Goal: Check status: Check status

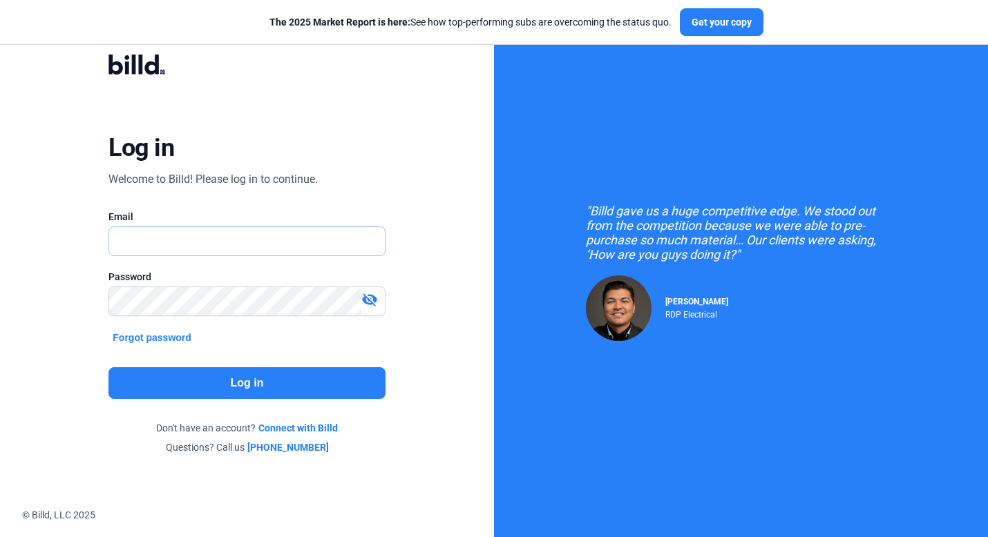
type input "[PERSON_NAME][EMAIL_ADDRESS][DOMAIN_NAME]"
click at [229, 388] on button "Log in" at bounding box center [246, 384] width 276 height 32
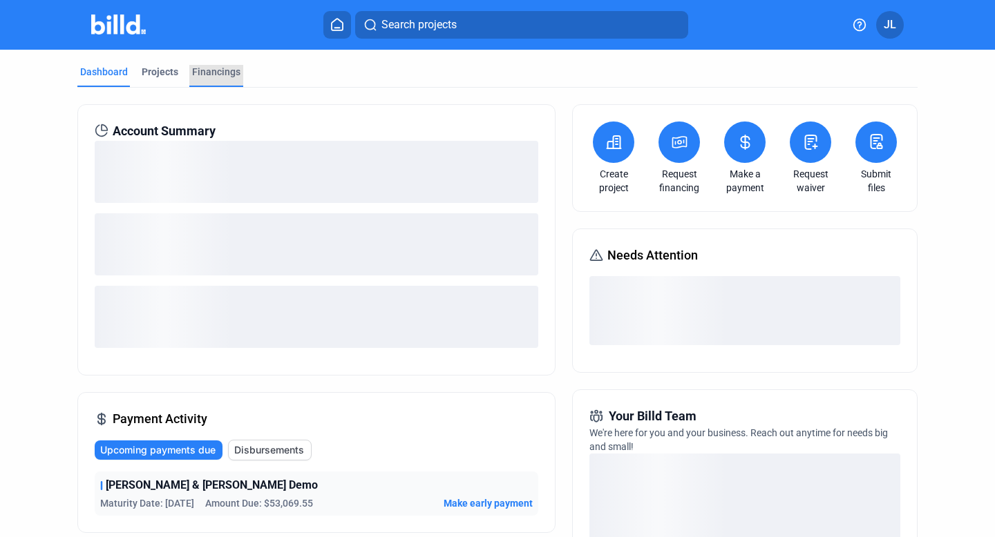
click at [223, 70] on div "Financings" at bounding box center [216, 72] width 48 height 14
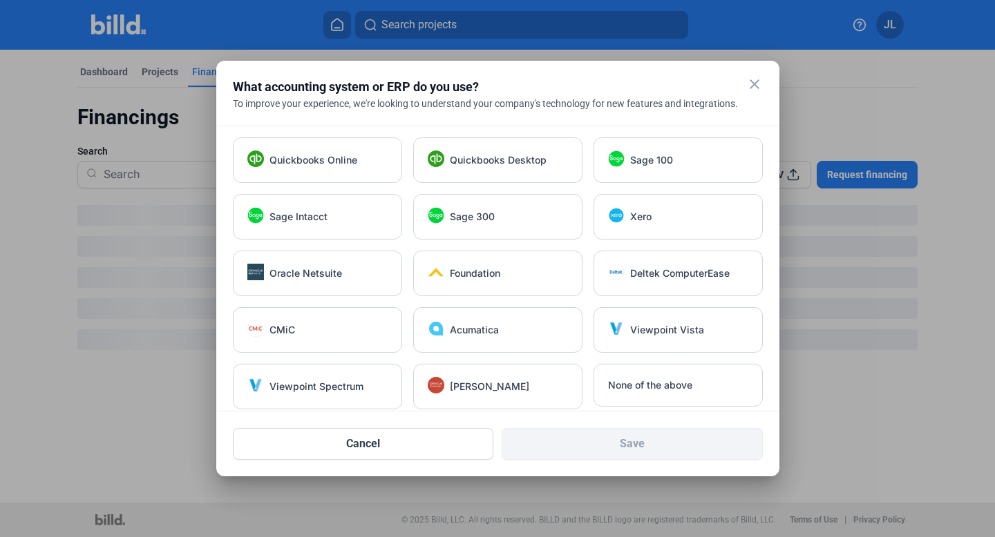
click at [752, 84] on mat-icon "close" at bounding box center [754, 84] width 17 height 17
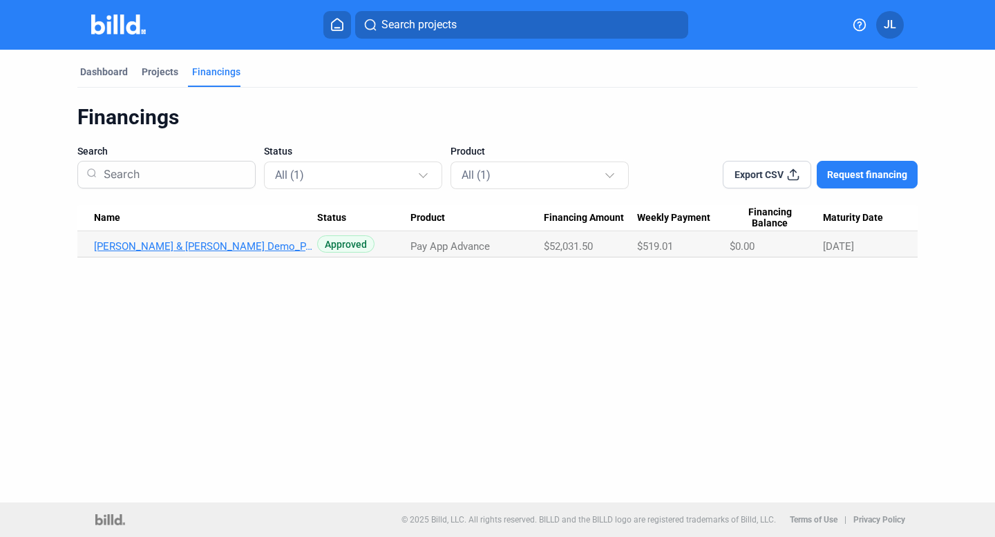
click at [207, 242] on link "JOC Wright & Ferguson Demo_PA_AUG" at bounding box center [205, 246] width 223 height 12
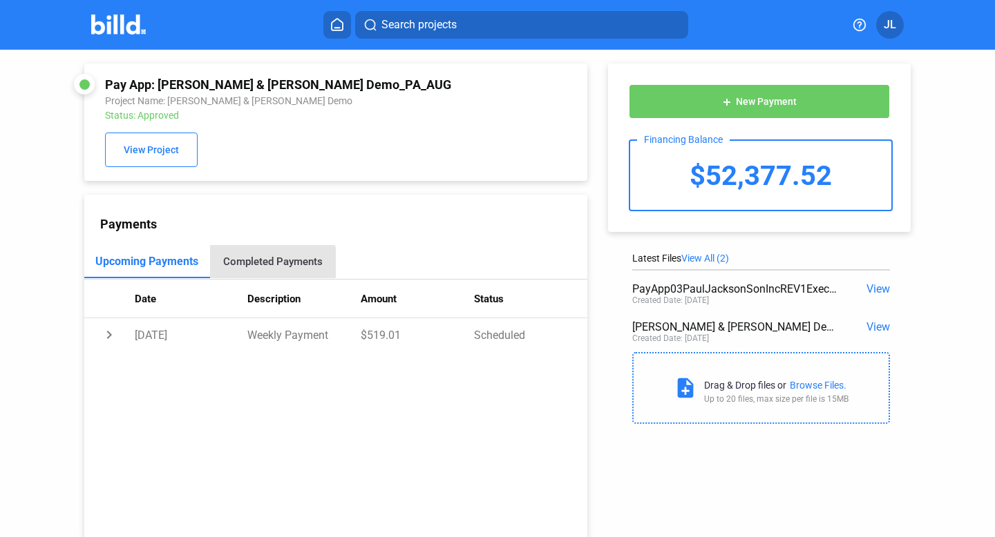
click at [271, 269] on div "Completed Payments" at bounding box center [273, 261] width 126 height 33
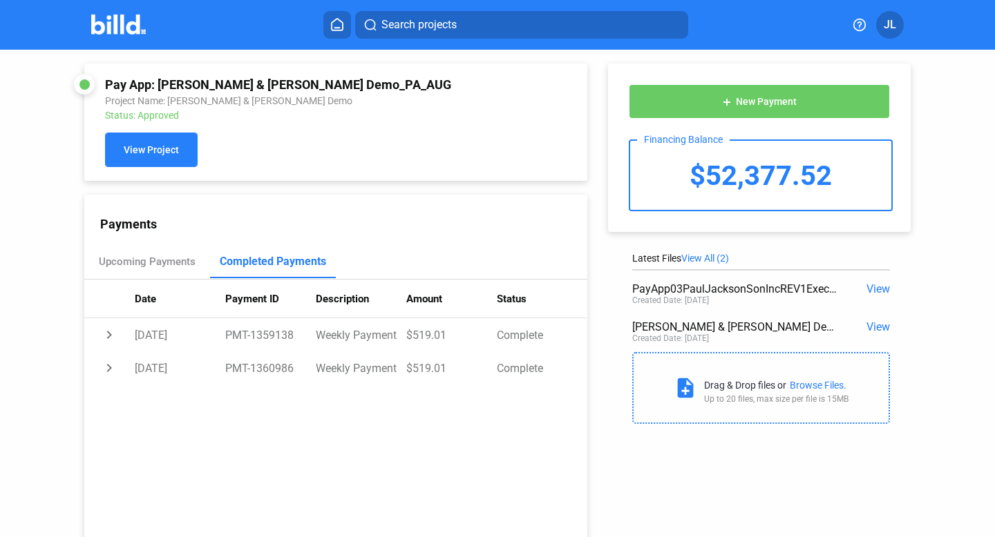
click at [164, 159] on button "View Project" at bounding box center [151, 150] width 93 height 35
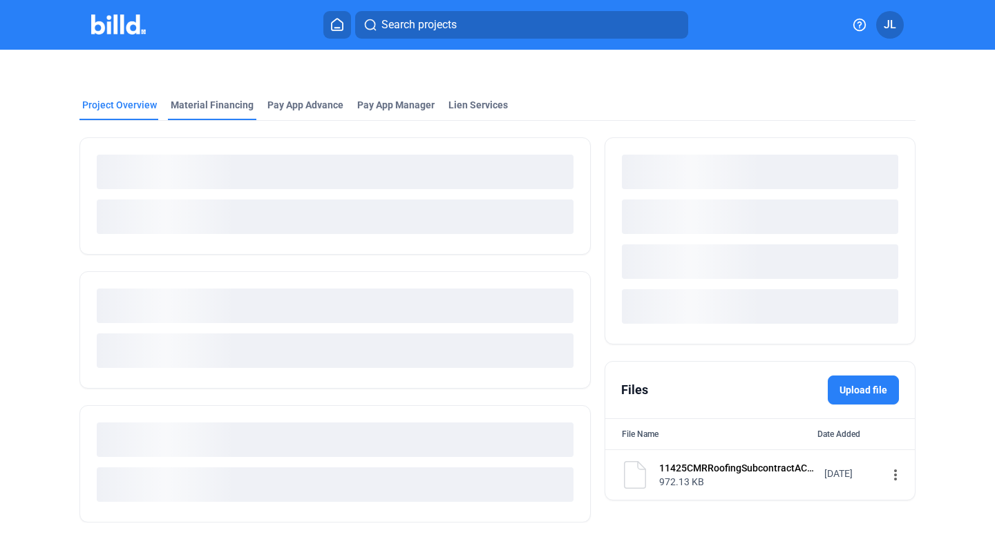
click at [220, 100] on div "Project Overview Material Financing Pay App Advance Pay App Manager Lien Servic…" at bounding box center [497, 295] width 836 height 490
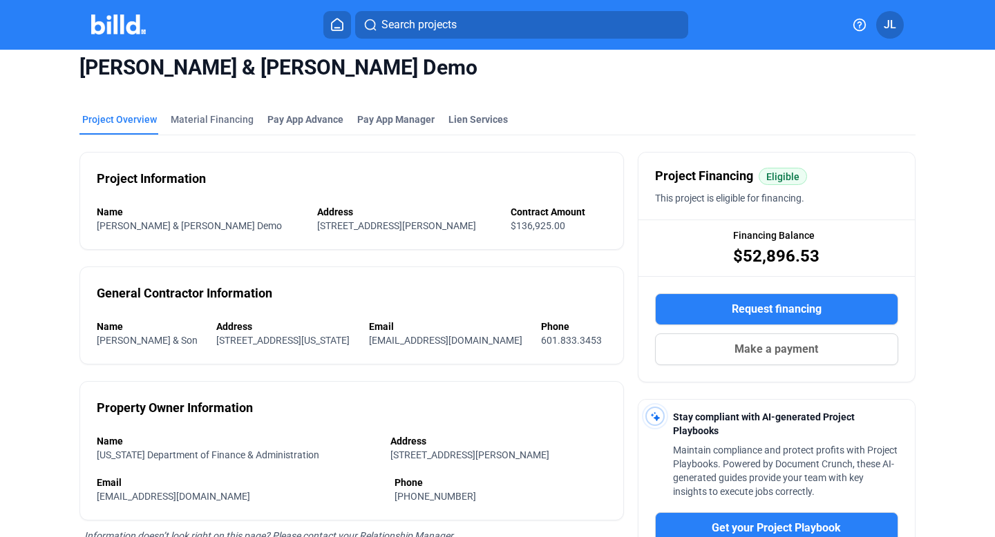
scroll to position [31, 0]
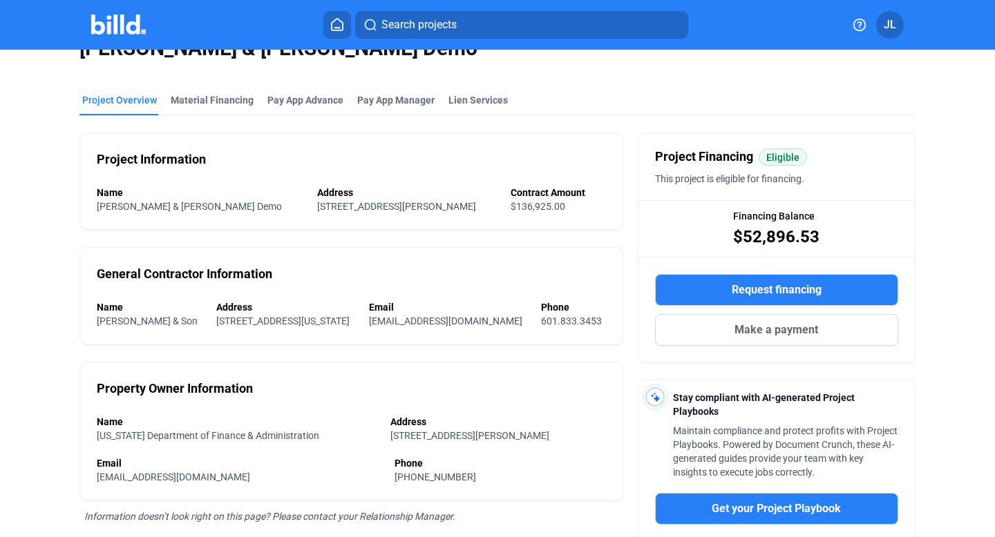
click at [215, 79] on mat-tab-group "Project Overview Material Financing Pay App Advance Pay App Manager Lien Servic…" at bounding box center [497, 388] width 836 height 620
click at [213, 96] on div "Material Financing" at bounding box center [212, 100] width 83 height 14
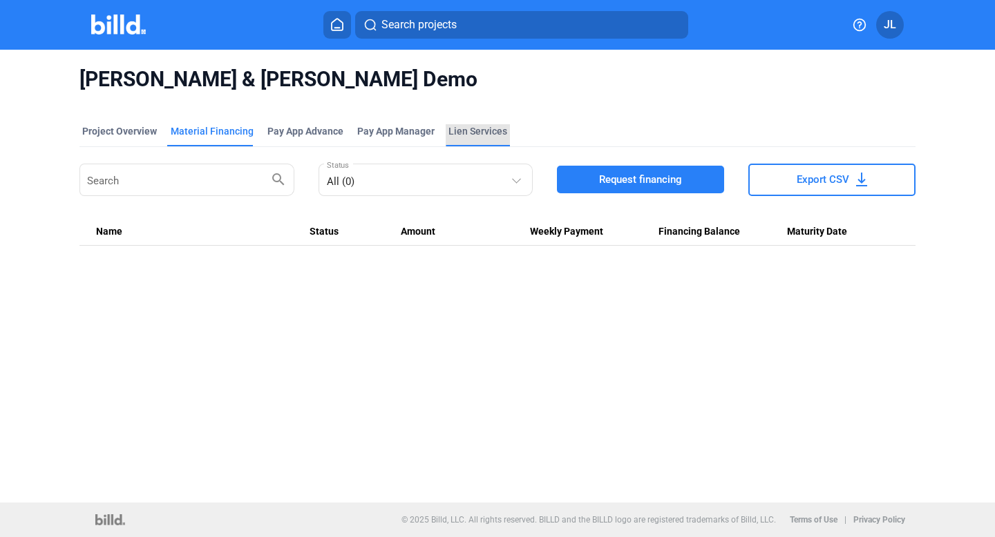
click at [464, 124] on div "Lien Services" at bounding box center [477, 131] width 59 height 14
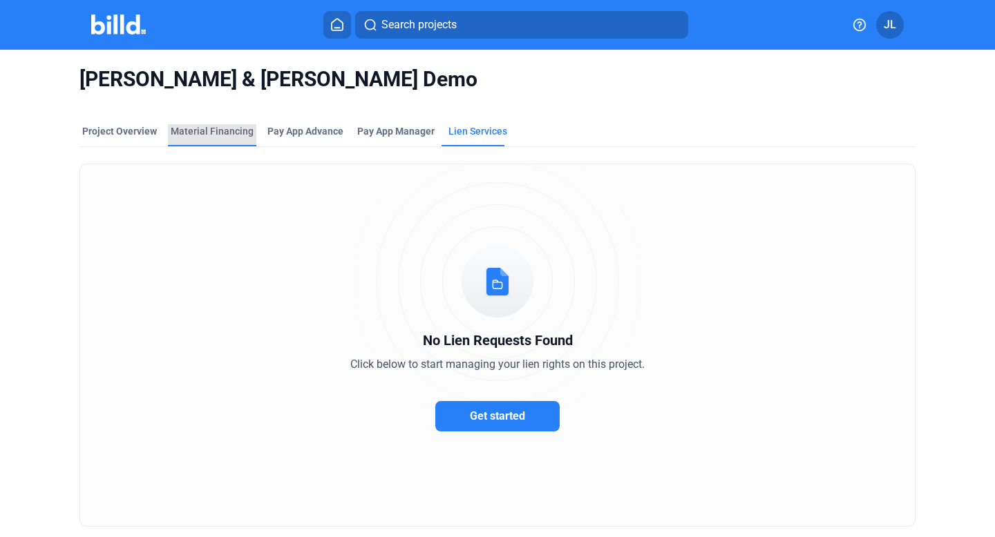
click at [222, 141] on div "Material Financing" at bounding box center [212, 135] width 88 height 22
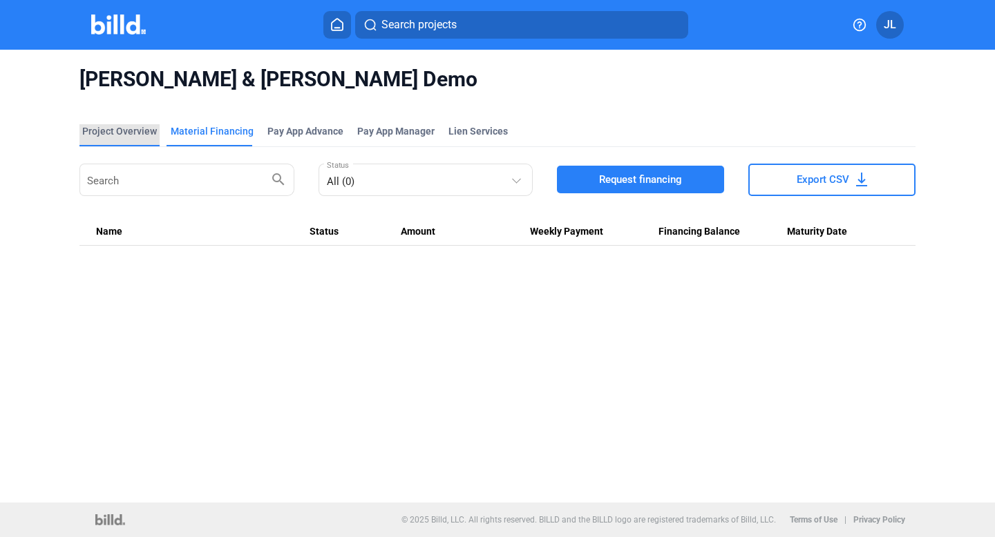
click at [126, 132] on div "Project Overview" at bounding box center [119, 131] width 75 height 14
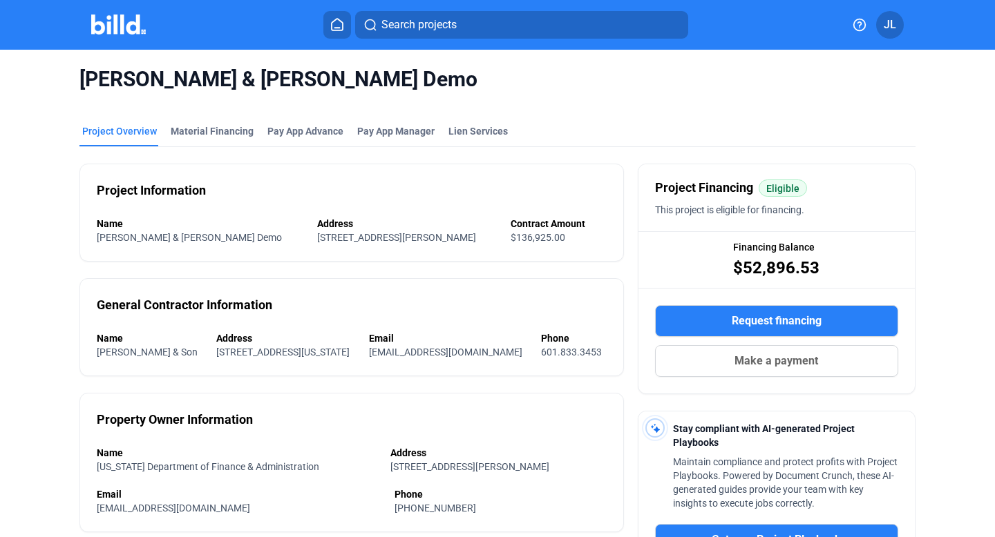
click at [222, 124] on mat-tab-group "Project Overview Material Financing Pay App Advance Pay App Manager Lien Servic…" at bounding box center [497, 419] width 836 height 620
click at [222, 137] on div "Material Financing" at bounding box center [212, 131] width 83 height 14
